Goal: Check status: Check status

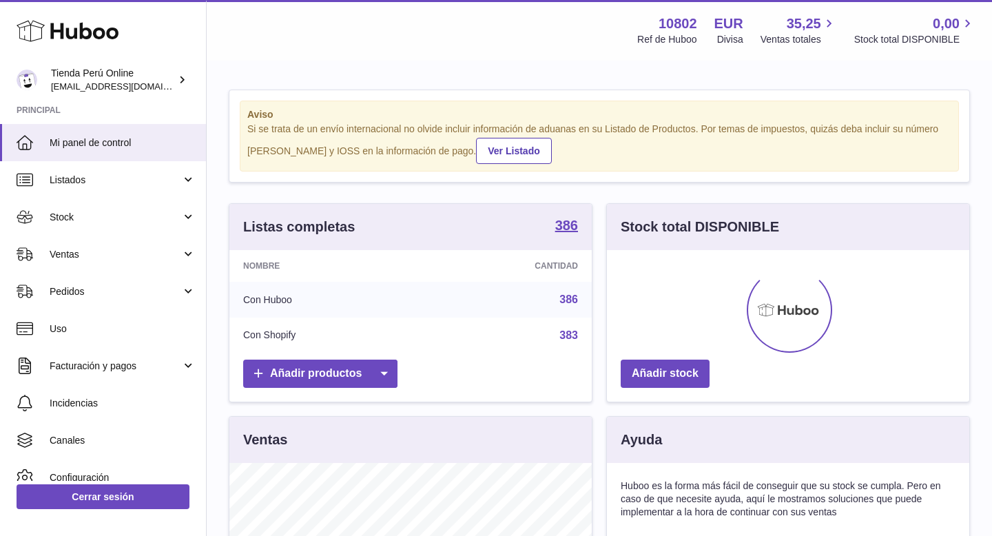
scroll to position [215, 362]
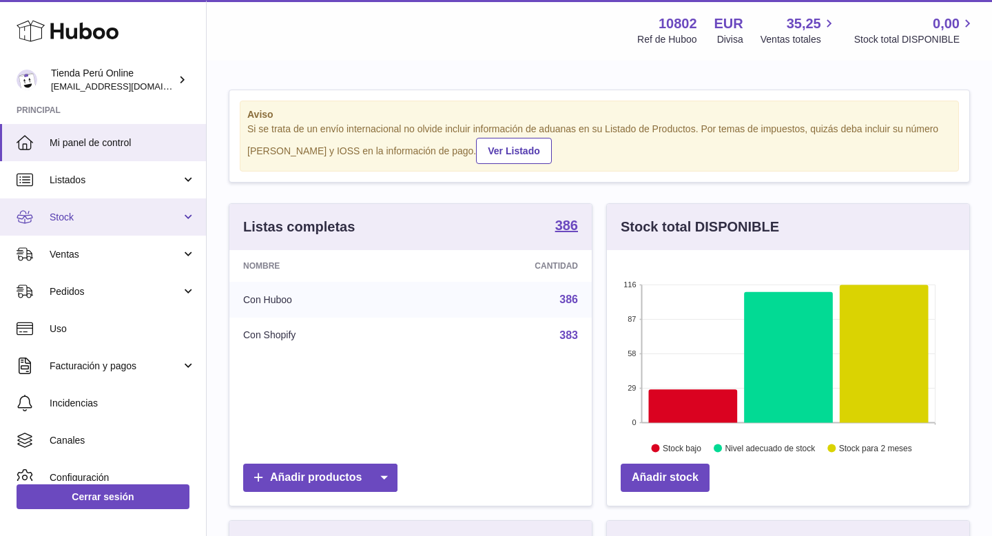
click at [127, 219] on span "Stock" at bounding box center [116, 217] width 132 height 13
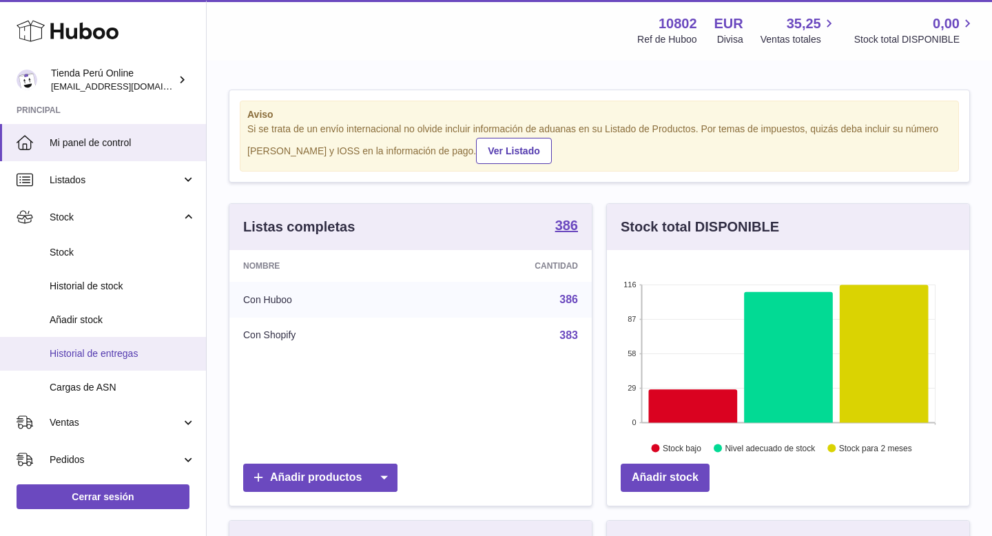
click at [144, 353] on span "Historial de entregas" at bounding box center [123, 353] width 146 height 13
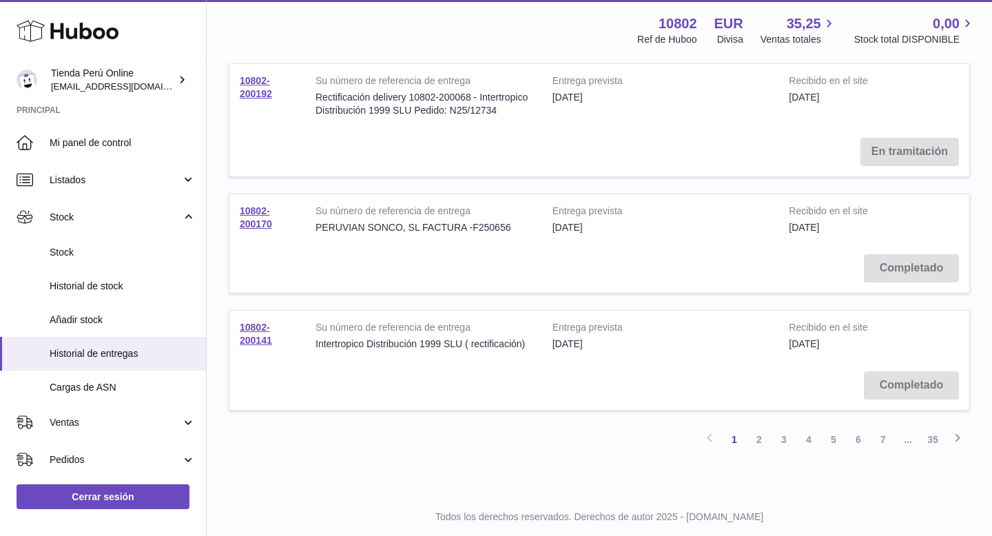
scroll to position [1047, 0]
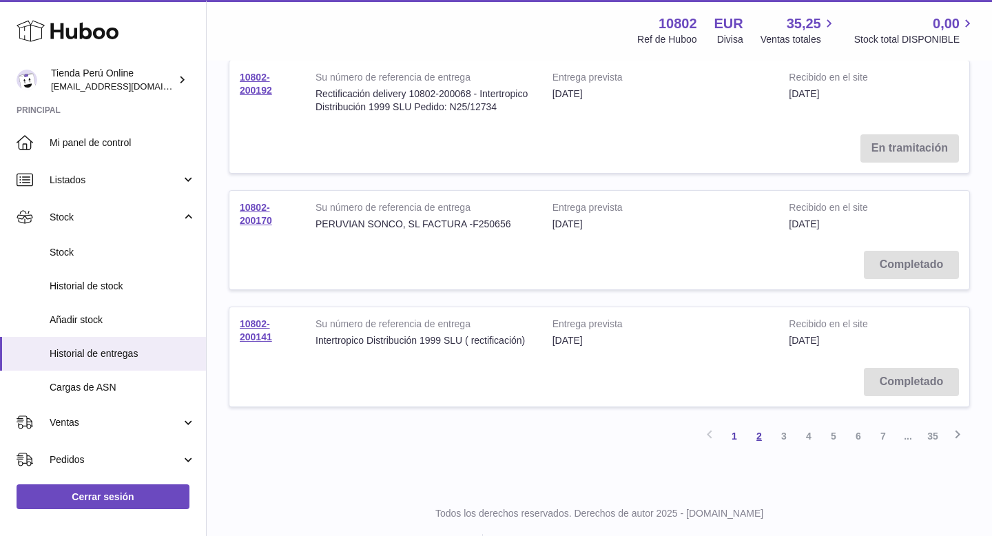
click at [758, 433] on link "2" at bounding box center [759, 436] width 25 height 25
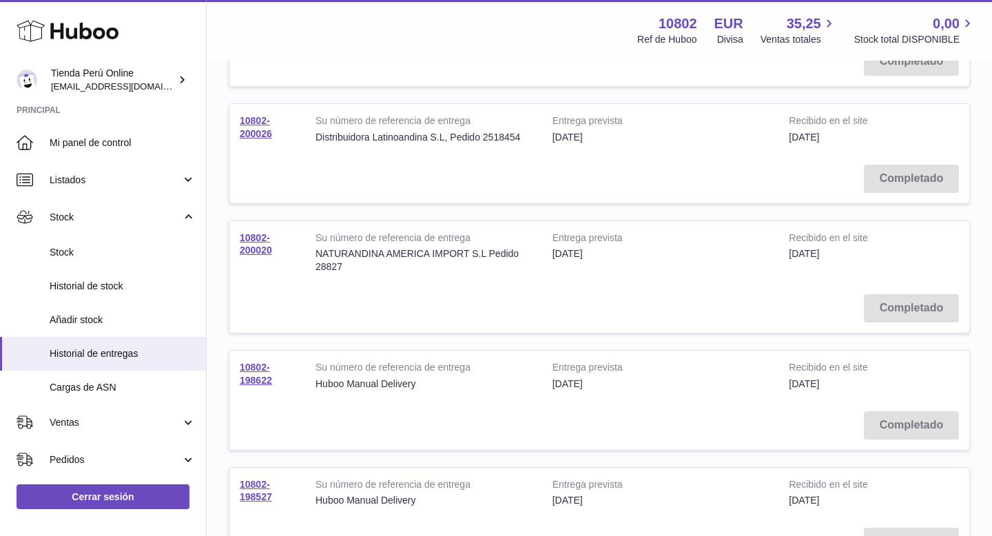
scroll to position [516, 0]
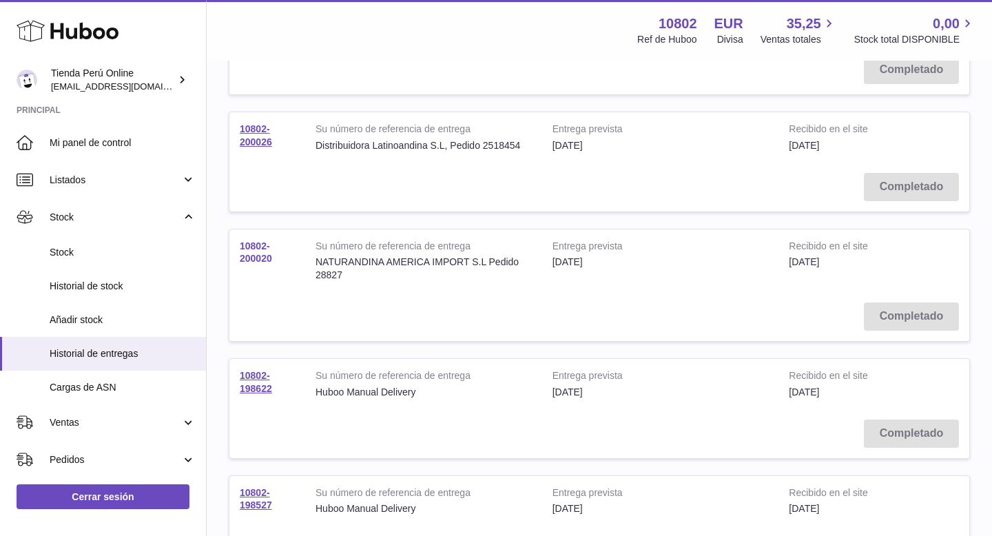
click at [262, 255] on link "10802-200020" at bounding box center [256, 252] width 32 height 24
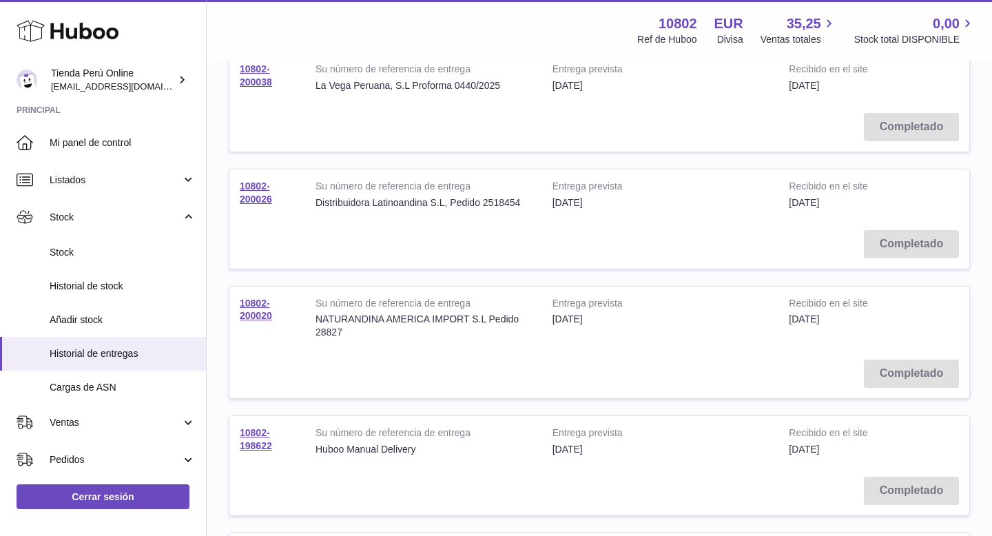
scroll to position [448, 0]
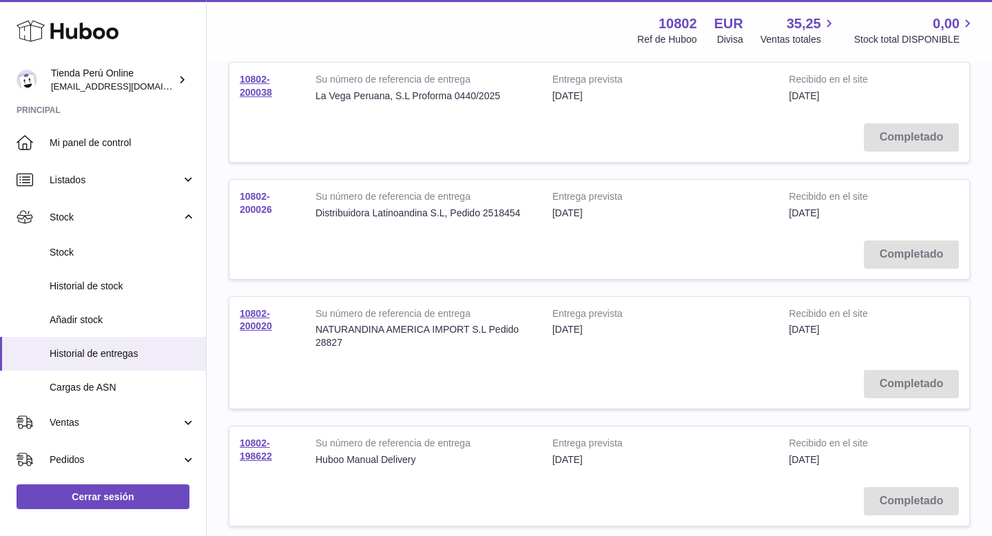
click at [260, 207] on link "10802-200026" at bounding box center [256, 203] width 32 height 24
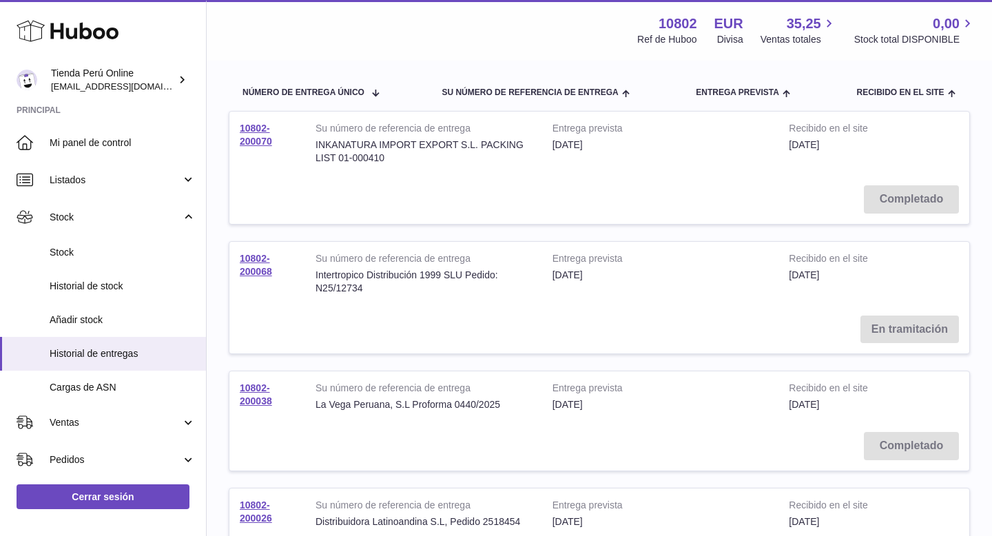
scroll to position [141, 0]
drag, startPoint x: 318, startPoint y: 142, endPoint x: 358, endPoint y: 142, distance: 39.9
click at [358, 142] on div "INKANATURA IMPORT EXPORT S.L. PACKING LIST 01-000410" at bounding box center [423, 150] width 216 height 26
click at [313, 141] on td "Su número de referencia de entrega INKANATURA IMPORT EXPORT S.L. PACKING LIST 0…" at bounding box center [423, 141] width 237 height 63
click at [256, 134] on td "10802-200070" at bounding box center [267, 141] width 76 height 63
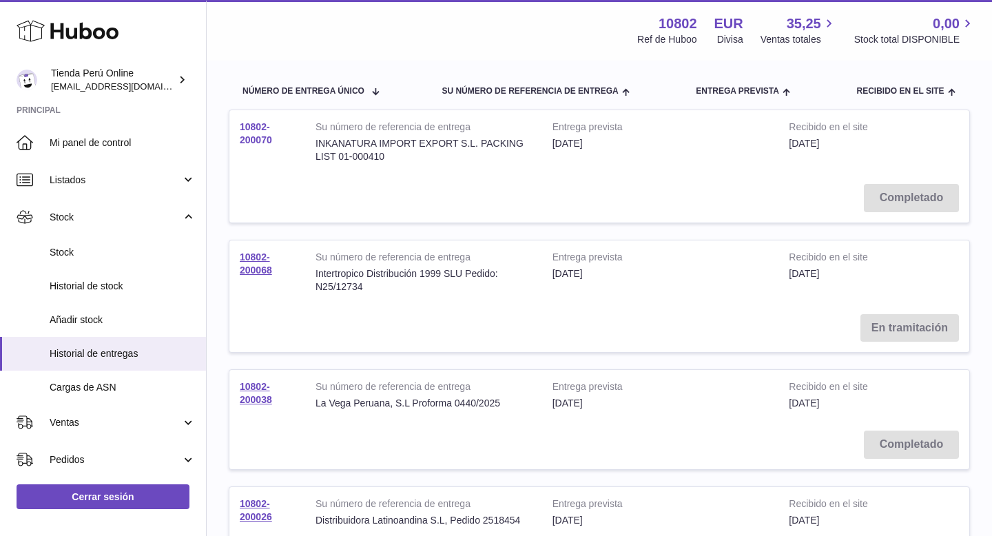
click at [257, 139] on link "10802-200070" at bounding box center [256, 133] width 32 height 24
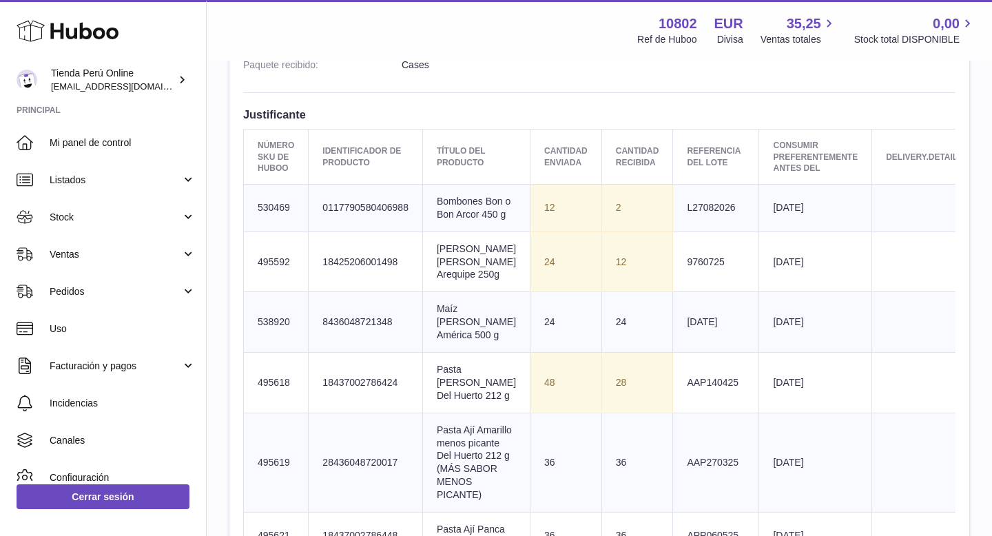
scroll to position [469, 0]
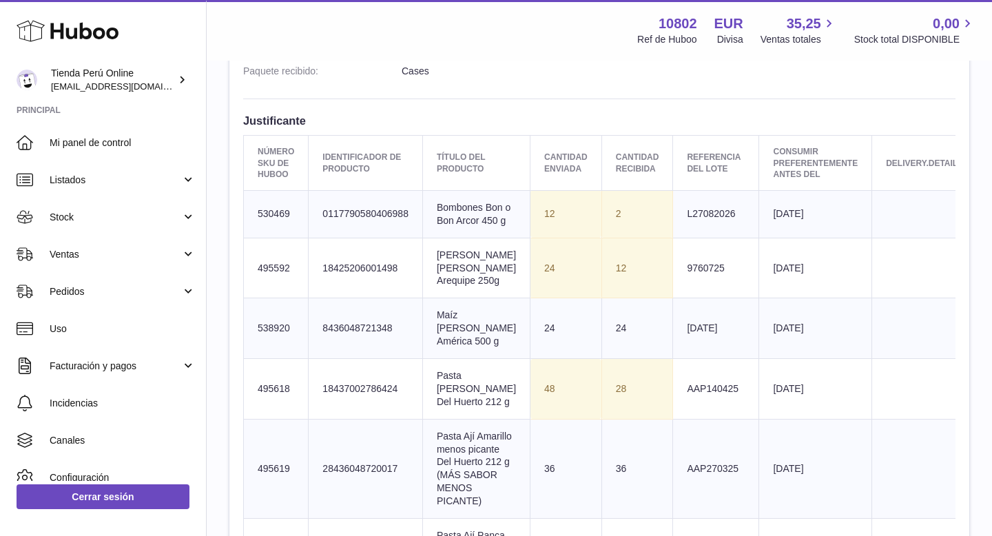
drag, startPoint x: 512, startPoint y: 216, endPoint x: 539, endPoint y: 458, distance: 243.2
click at [716, 359] on td "Referencia del lote 29/08/24" at bounding box center [716, 328] width 86 height 61
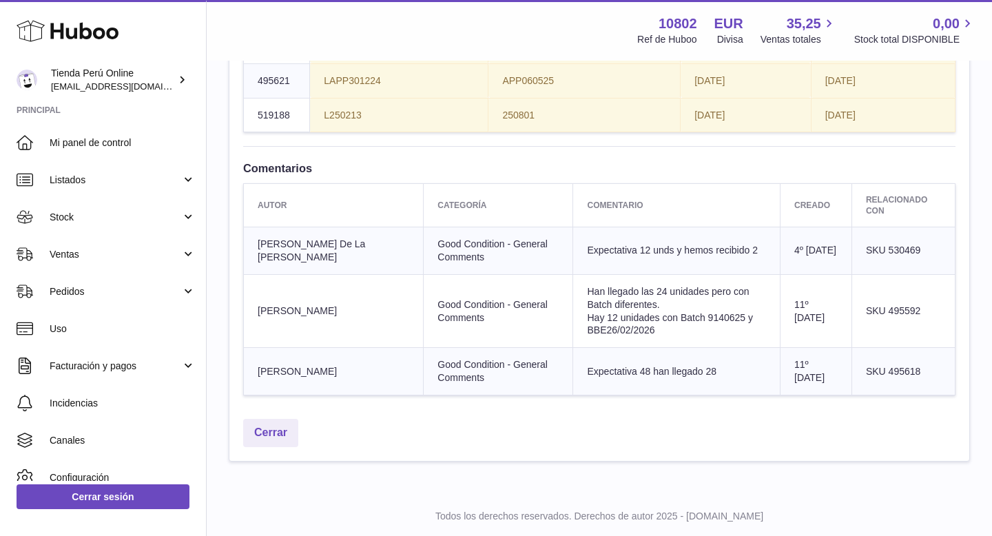
scroll to position [1446, 0]
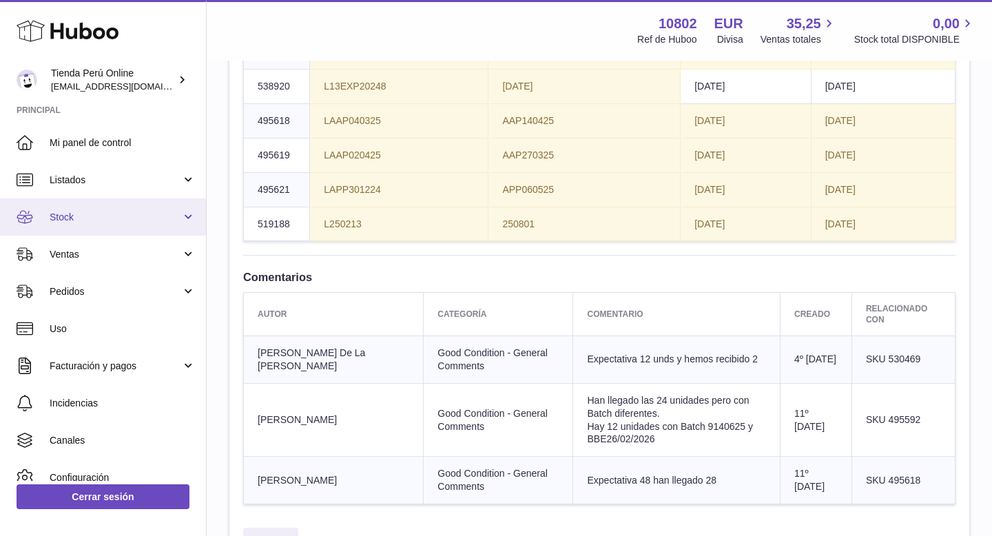
click at [109, 220] on span "Stock" at bounding box center [116, 217] width 132 height 13
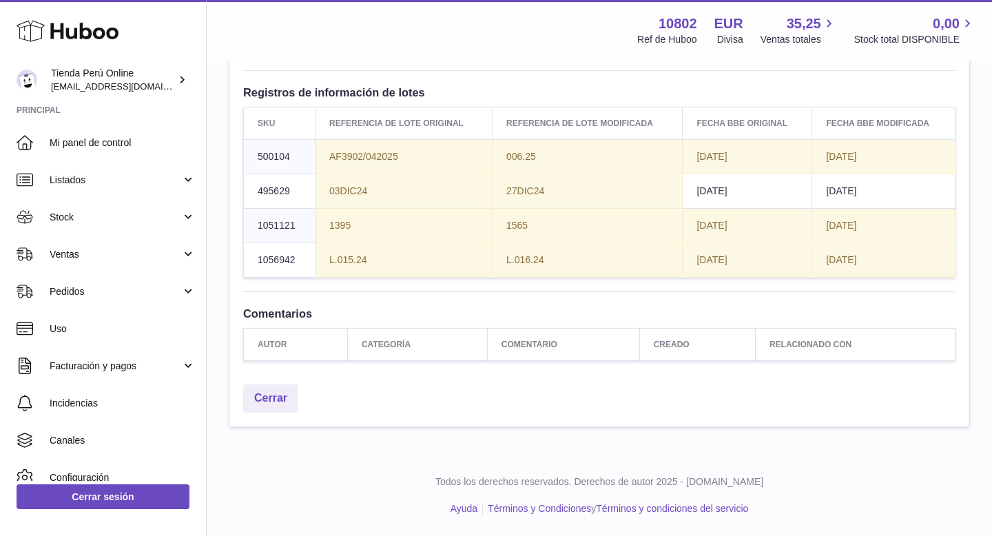
scroll to position [2303, 0]
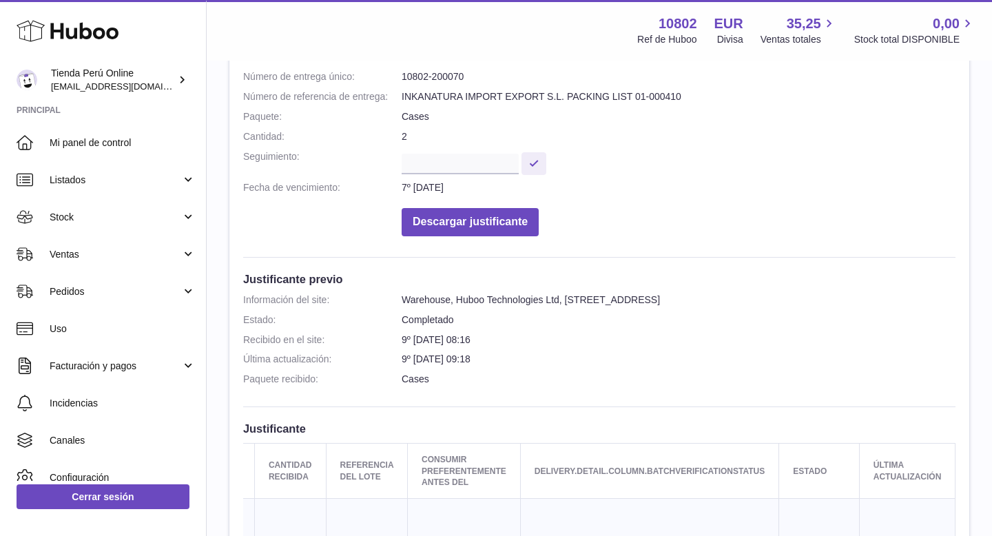
scroll to position [116, 0]
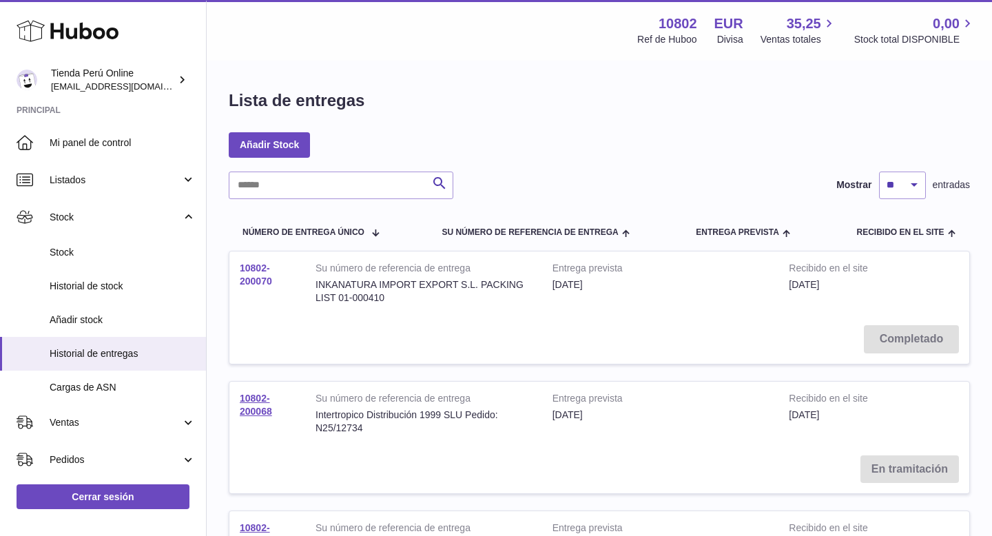
click at [257, 279] on link "10802-200070" at bounding box center [256, 274] width 32 height 24
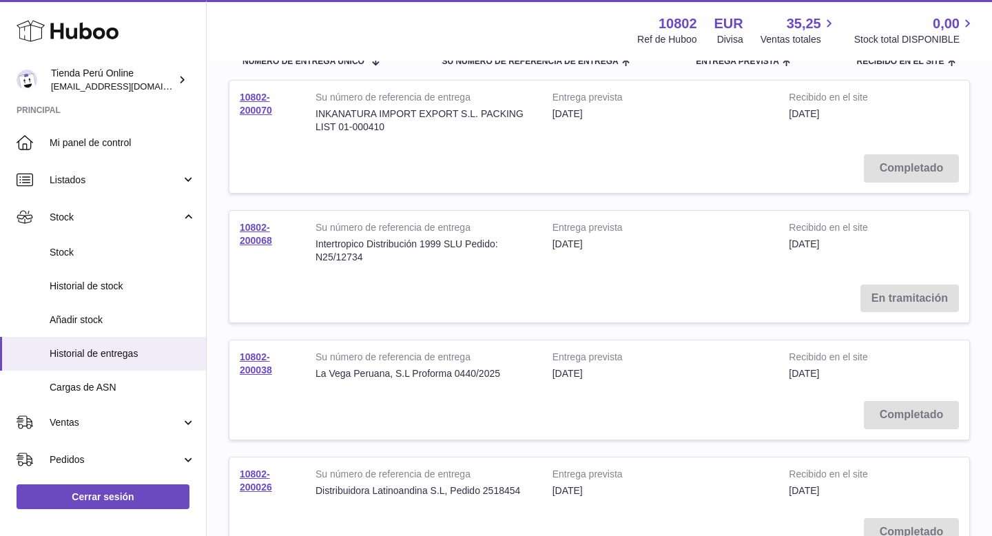
scroll to position [182, 0]
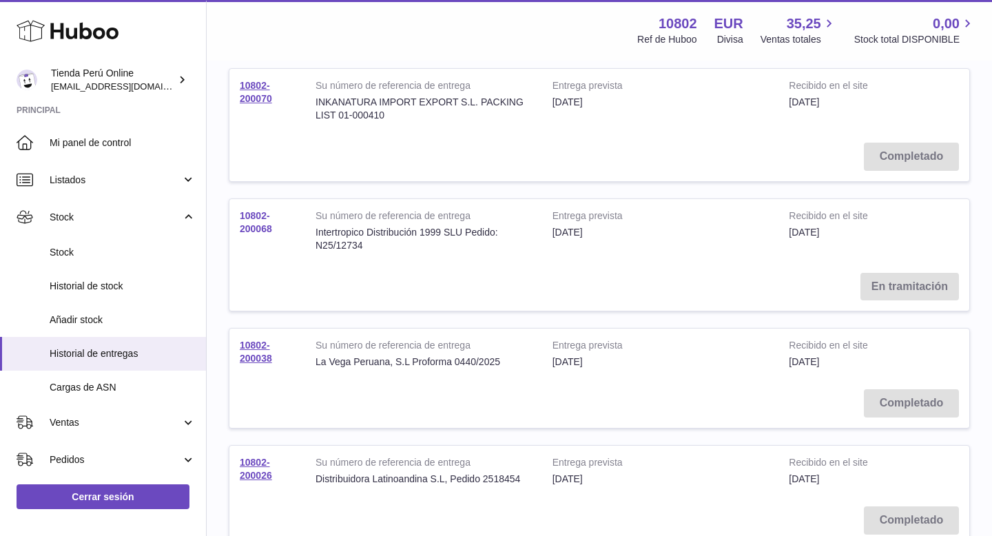
click at [257, 226] on link "10802-200068" at bounding box center [256, 222] width 32 height 24
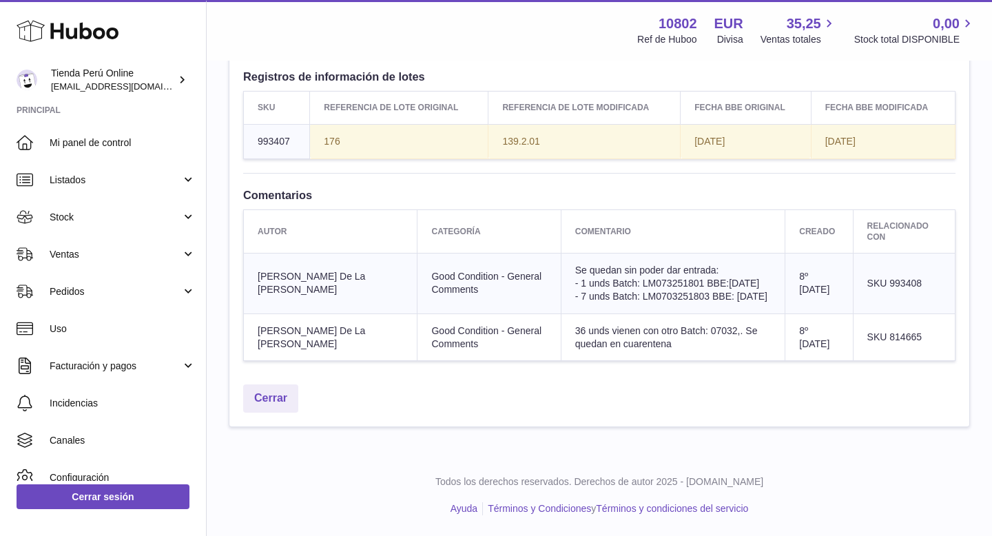
scroll to position [1058, 0]
click at [276, 396] on link "Cerrar" at bounding box center [270, 398] width 55 height 28
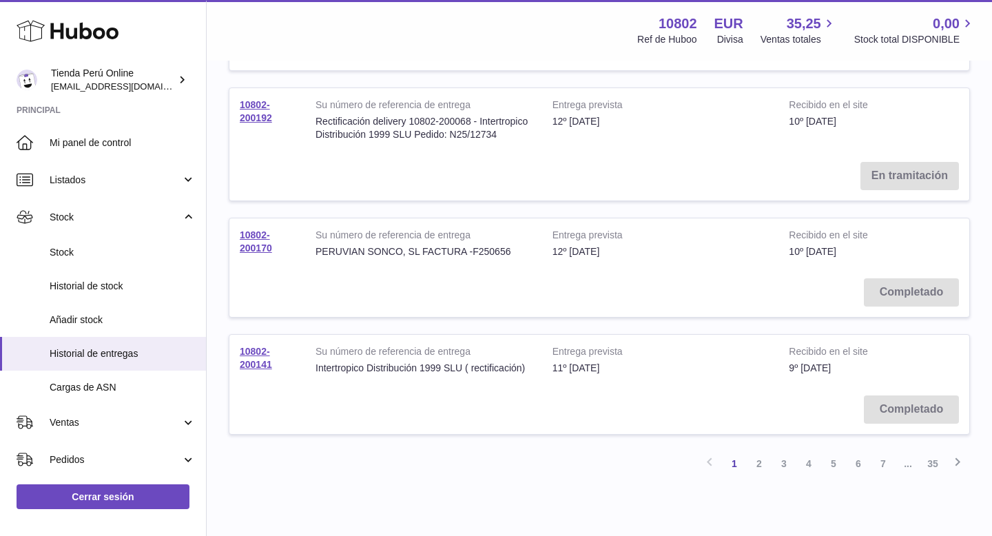
scroll to position [1017, 0]
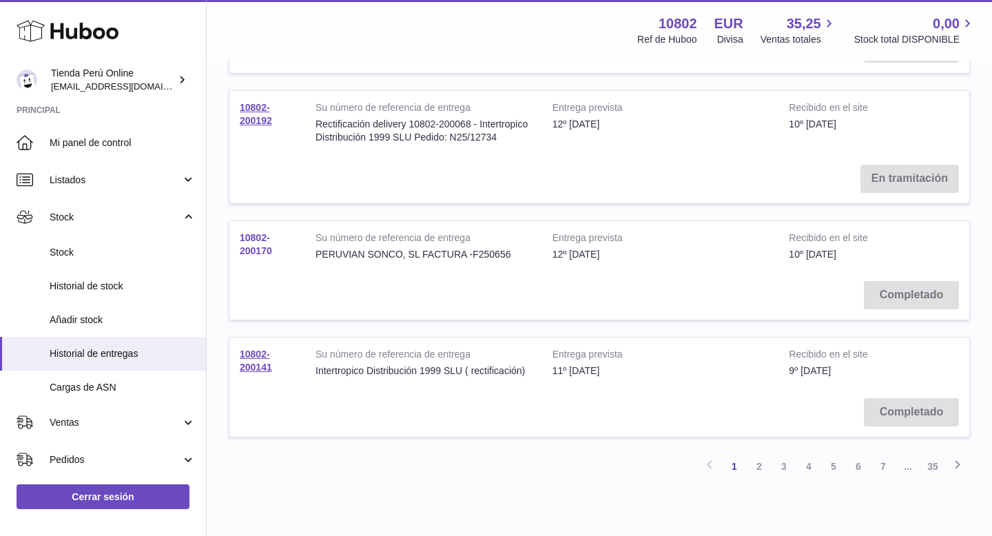
click at [251, 250] on link "10802-200170" at bounding box center [256, 244] width 32 height 24
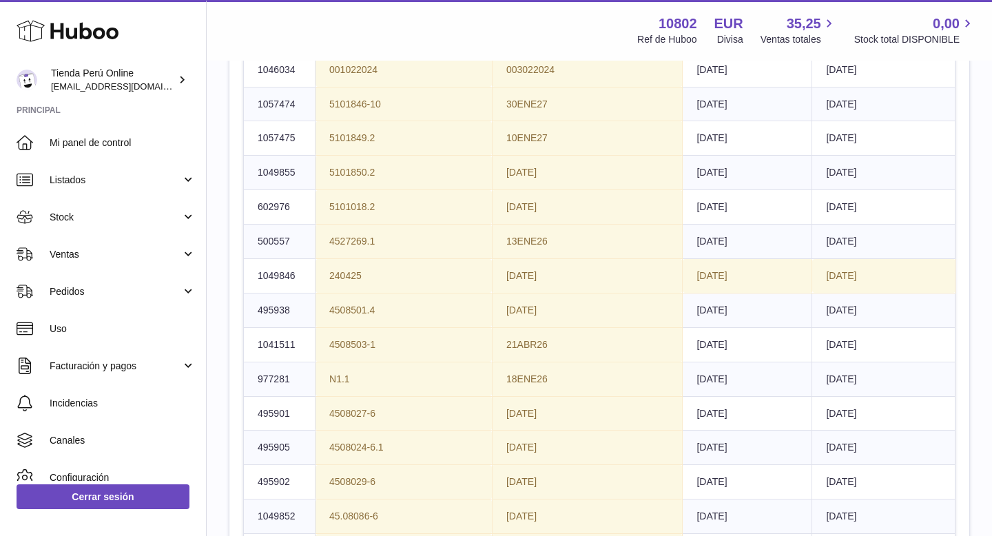
scroll to position [3578, 0]
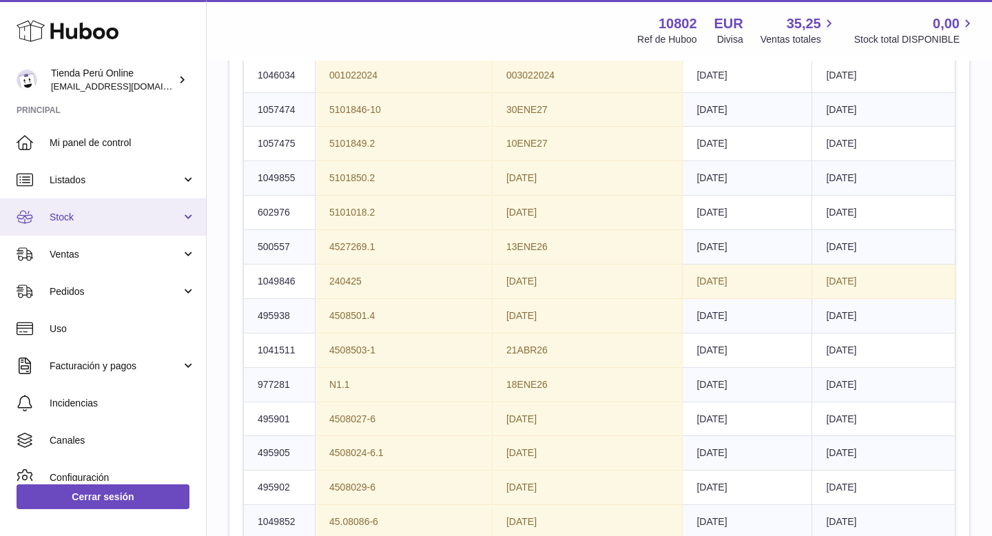
click at [101, 220] on span "Stock" at bounding box center [116, 217] width 132 height 13
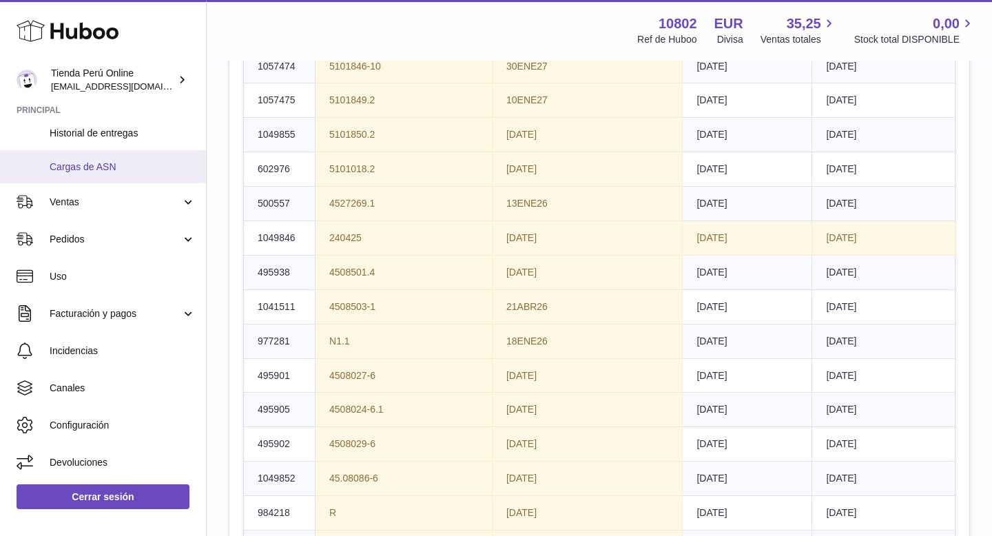
scroll to position [3628, 0]
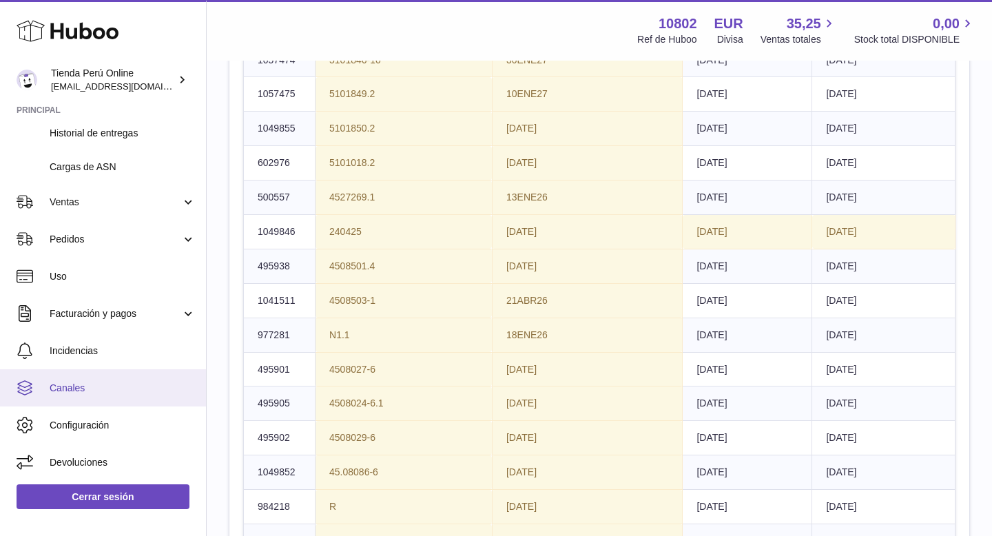
click at [130, 387] on span "Canales" at bounding box center [123, 388] width 146 height 13
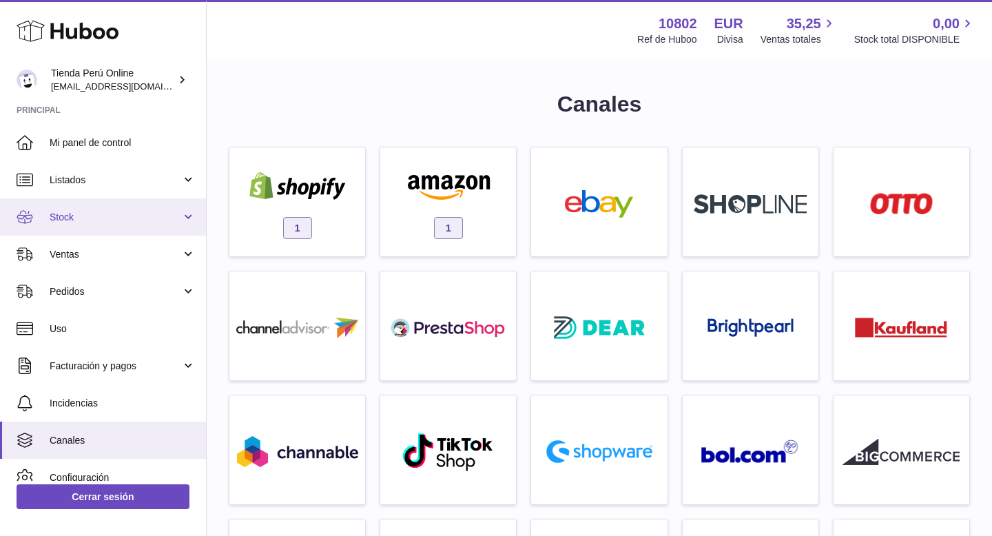
click at [98, 218] on span "Stock" at bounding box center [116, 217] width 132 height 13
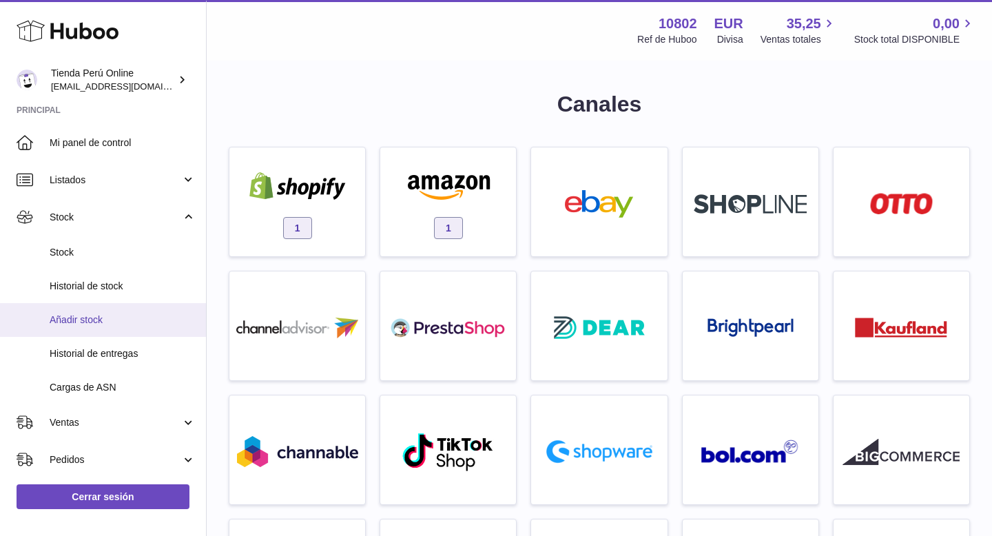
click at [103, 324] on span "Añadir stock" at bounding box center [123, 319] width 146 height 13
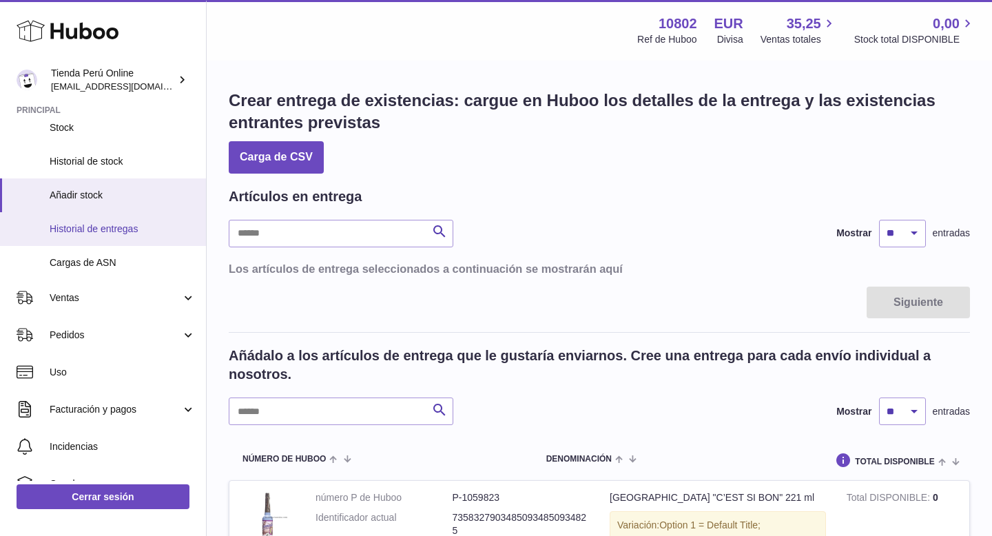
scroll to position [163, 0]
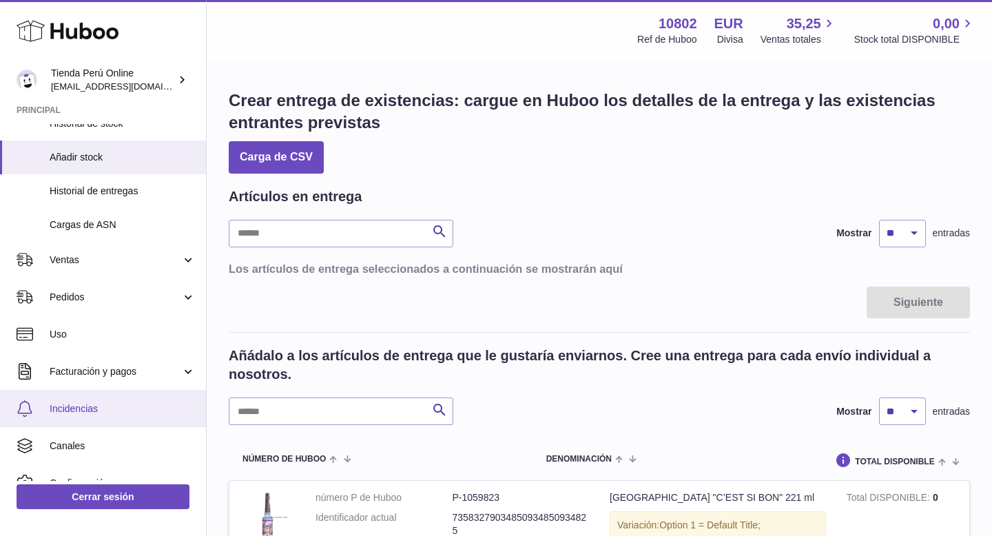
click at [98, 419] on link "Incidencias" at bounding box center [103, 408] width 206 height 37
